Goal: Task Accomplishment & Management: Use online tool/utility

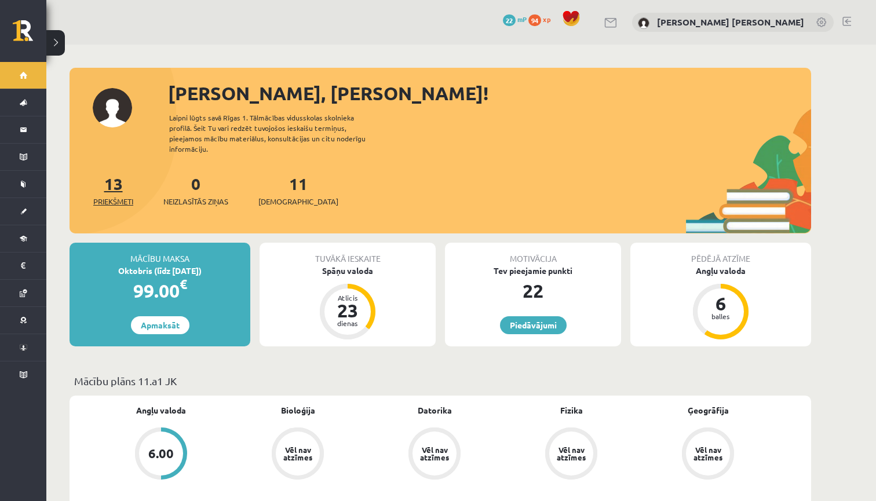
click at [109, 178] on link "13 Priekšmeti" at bounding box center [113, 190] width 40 height 34
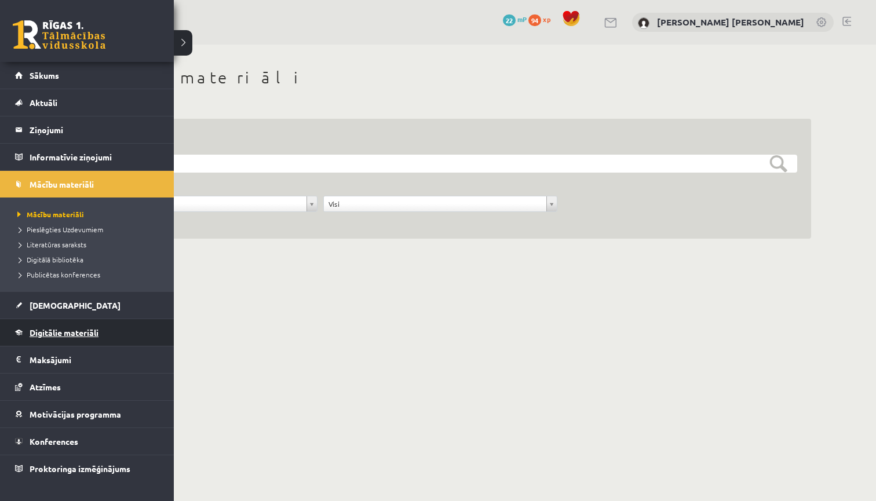
click at [35, 336] on span "Digitālie materiāli" at bounding box center [64, 332] width 69 height 10
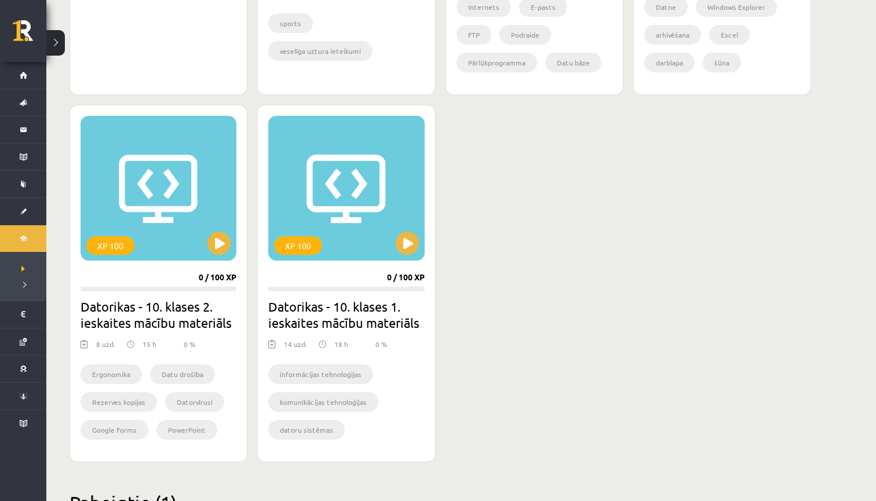
scroll to position [908, 0]
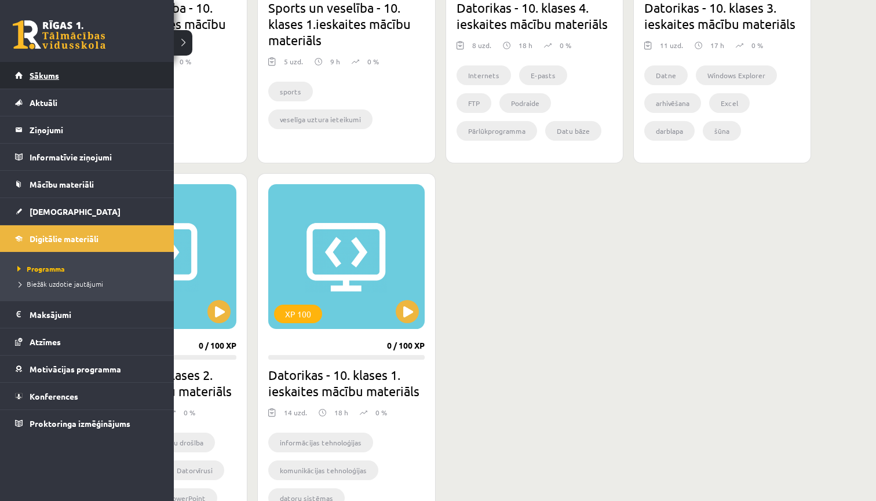
click at [19, 77] on link "Sākums" at bounding box center [87, 75] width 144 height 27
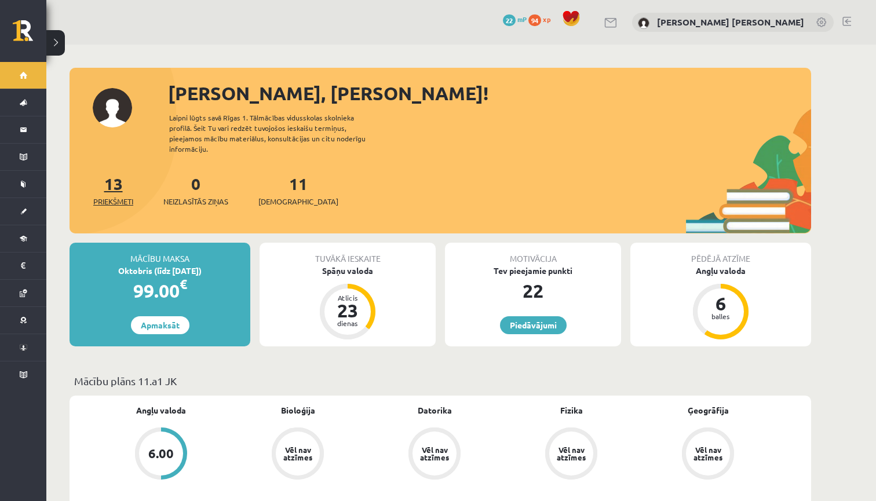
click at [114, 173] on link "13 Priekšmeti" at bounding box center [113, 190] width 40 height 34
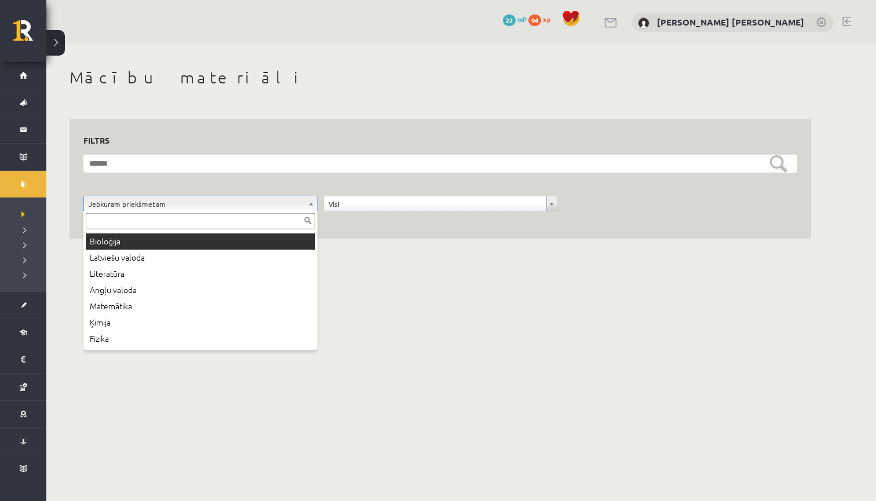
scroll to position [24, 0]
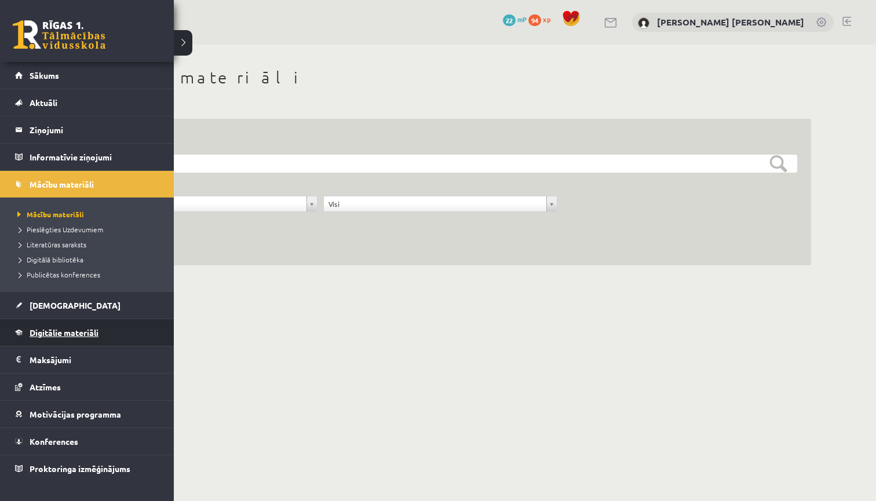
click at [45, 328] on span "Digitālie materiāli" at bounding box center [64, 332] width 69 height 10
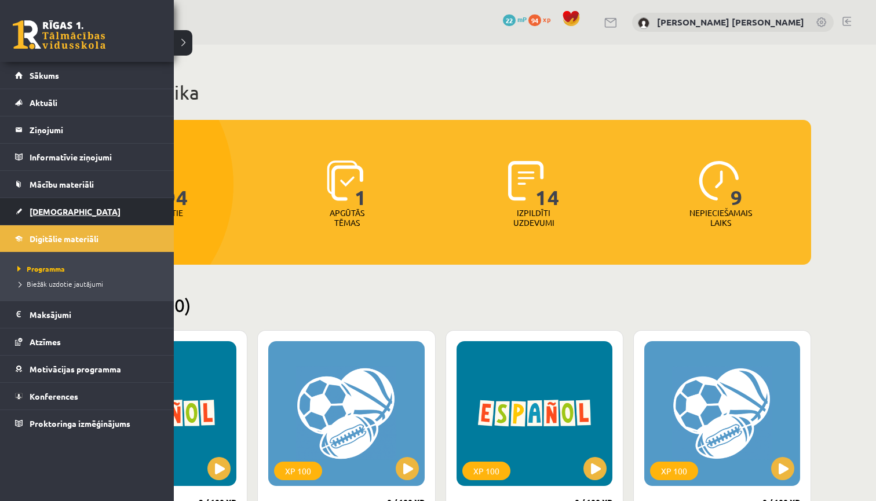
click at [68, 213] on link "[DEMOGRAPHIC_DATA]" at bounding box center [87, 211] width 144 height 27
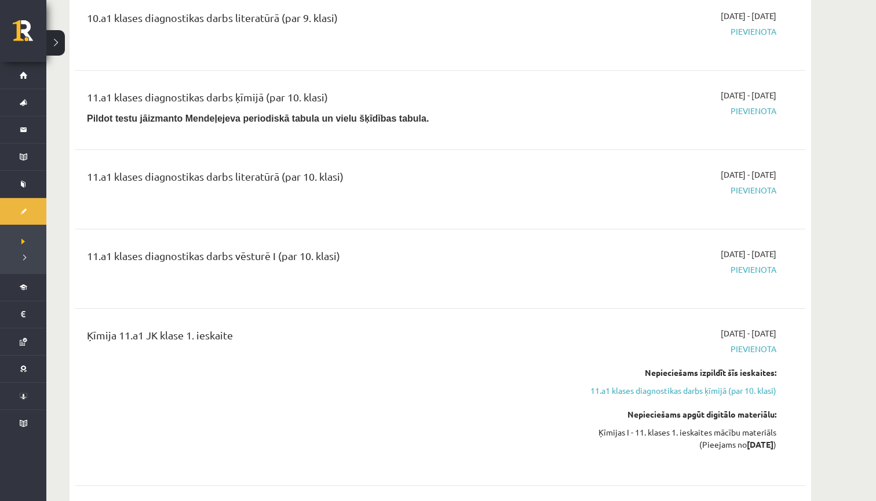
scroll to position [432, 0]
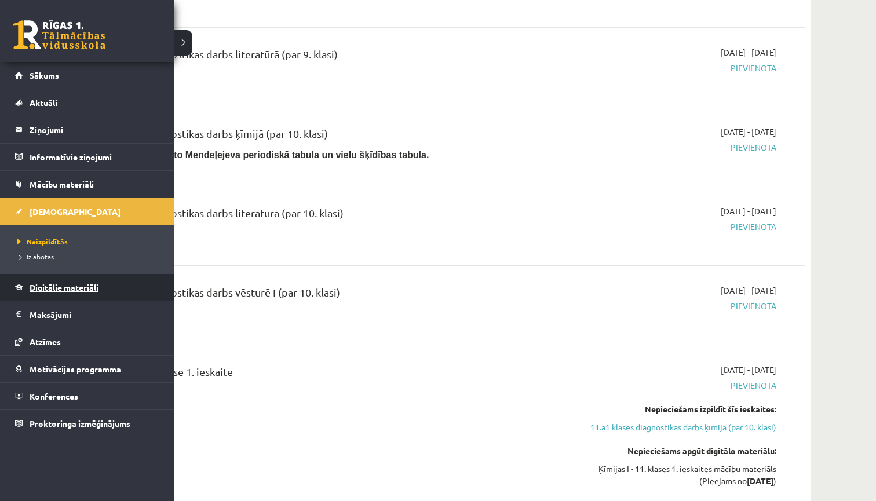
click at [45, 300] on link "Digitālie materiāli" at bounding box center [87, 287] width 144 height 27
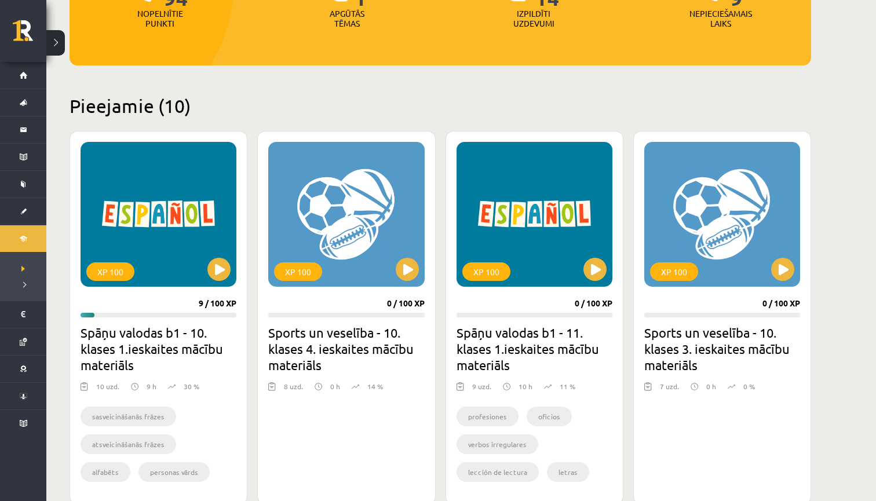
scroll to position [188, 0]
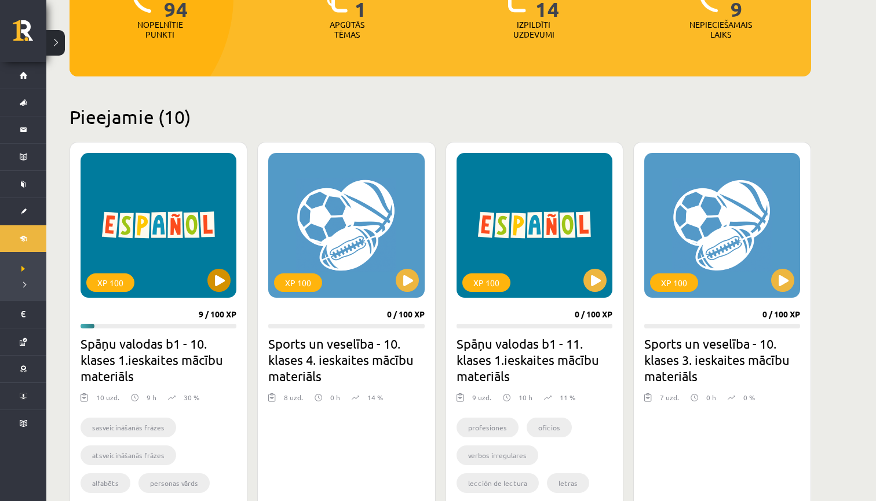
click at [215, 293] on div "XP 100" at bounding box center [159, 225] width 156 height 145
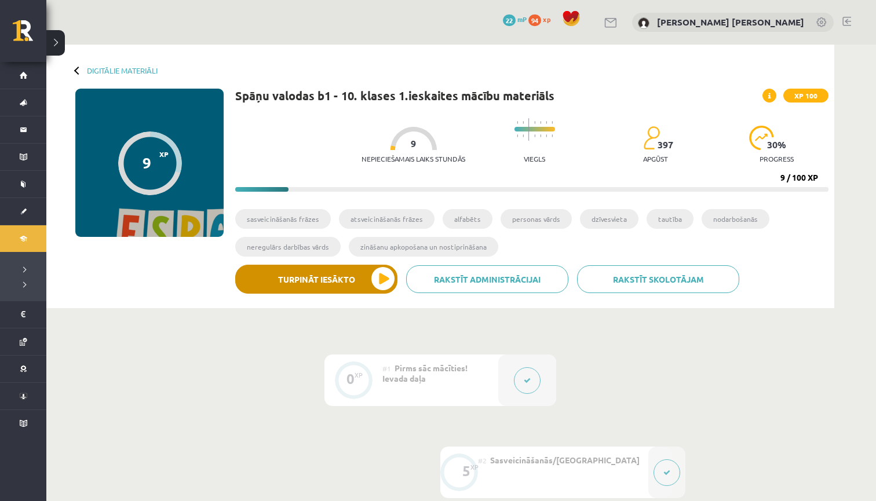
click at [364, 276] on button "Turpināt iesākto" at bounding box center [316, 279] width 162 height 29
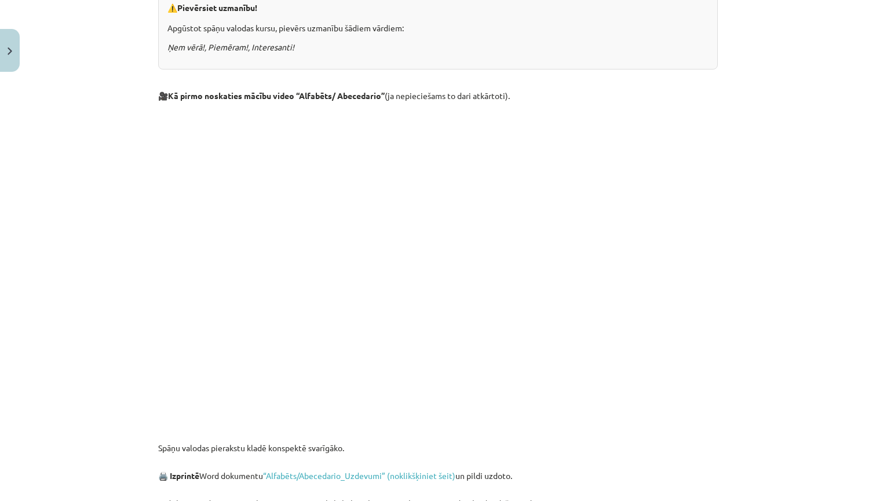
scroll to position [379, 0]
